Goal: Use online tool/utility

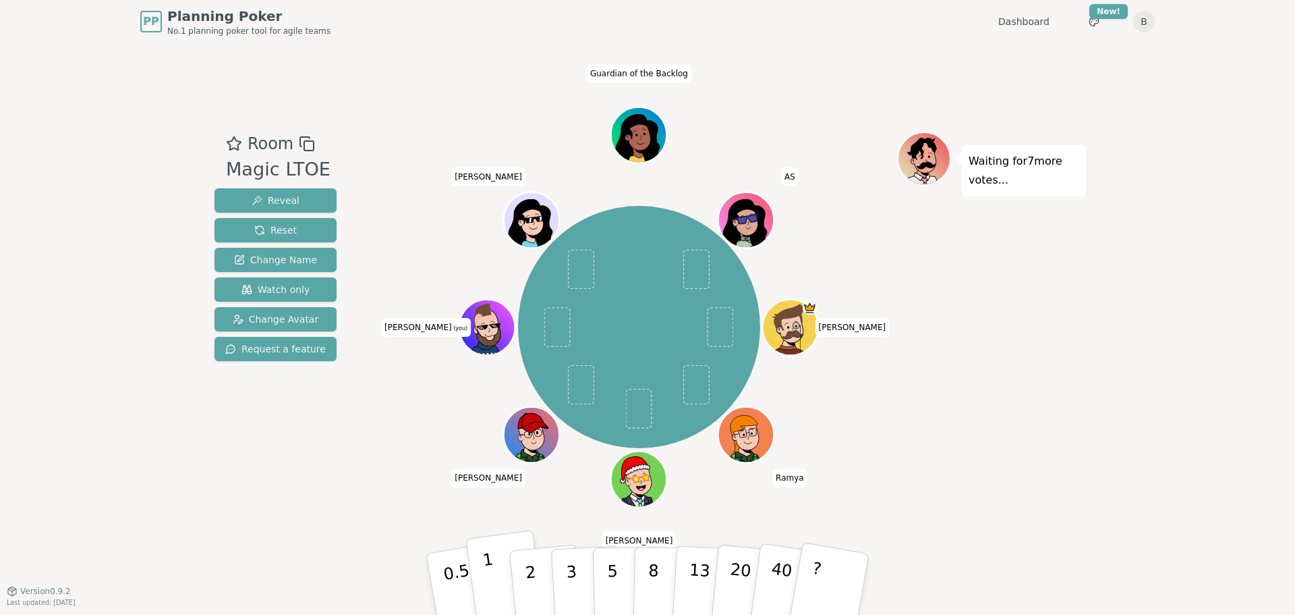
click at [501, 586] on button "1" at bounding box center [506, 584] width 80 height 109
drag, startPoint x: 526, startPoint y: 587, endPoint x: 475, endPoint y: 544, distance: 66.5
click at [526, 587] on button "2" at bounding box center [547, 597] width 77 height 107
click at [567, 564] on p "3" at bounding box center [572, 586] width 15 height 74
click at [536, 562] on button "2" at bounding box center [546, 584] width 77 height 107
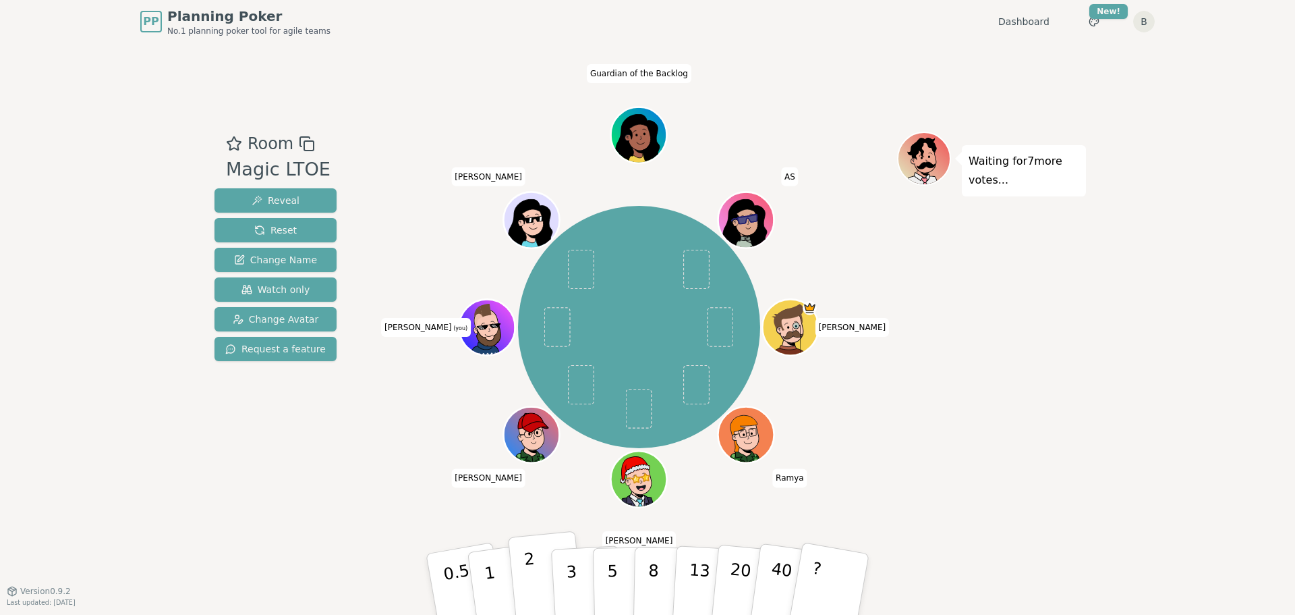
click at [524, 576] on button "2" at bounding box center [546, 584] width 77 height 107
click at [496, 570] on button "1" at bounding box center [506, 584] width 80 height 109
click at [533, 579] on p "2" at bounding box center [533, 586] width 18 height 74
click at [1057, 343] on div "Waiting for 2 more votes..." at bounding box center [991, 317] width 189 height 371
click at [489, 574] on p "1" at bounding box center [492, 586] width 20 height 74
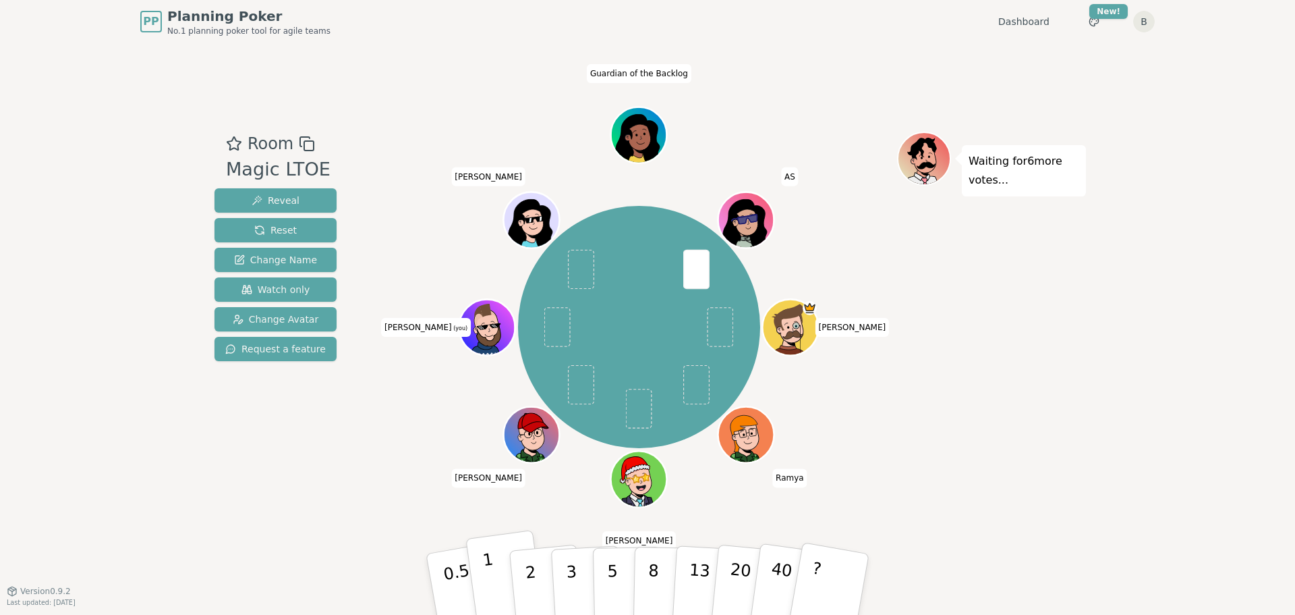
click at [483, 584] on button "1" at bounding box center [506, 584] width 80 height 109
drag, startPoint x: 530, startPoint y: 569, endPoint x: 526, endPoint y: 563, distance: 8.2
click at [530, 569] on p "2" at bounding box center [533, 586] width 18 height 74
click at [494, 582] on p "1" at bounding box center [492, 586] width 20 height 74
